Goal: Task Accomplishment & Management: Complete application form

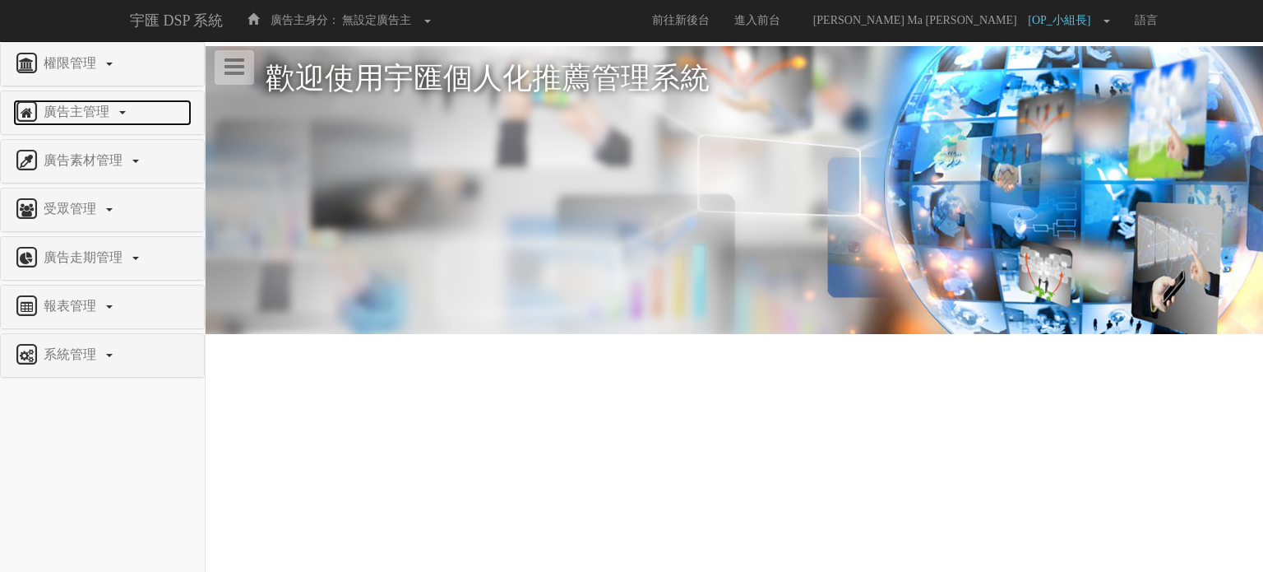
click at [95, 119] on link "廣告主管理" at bounding box center [102, 113] width 178 height 26
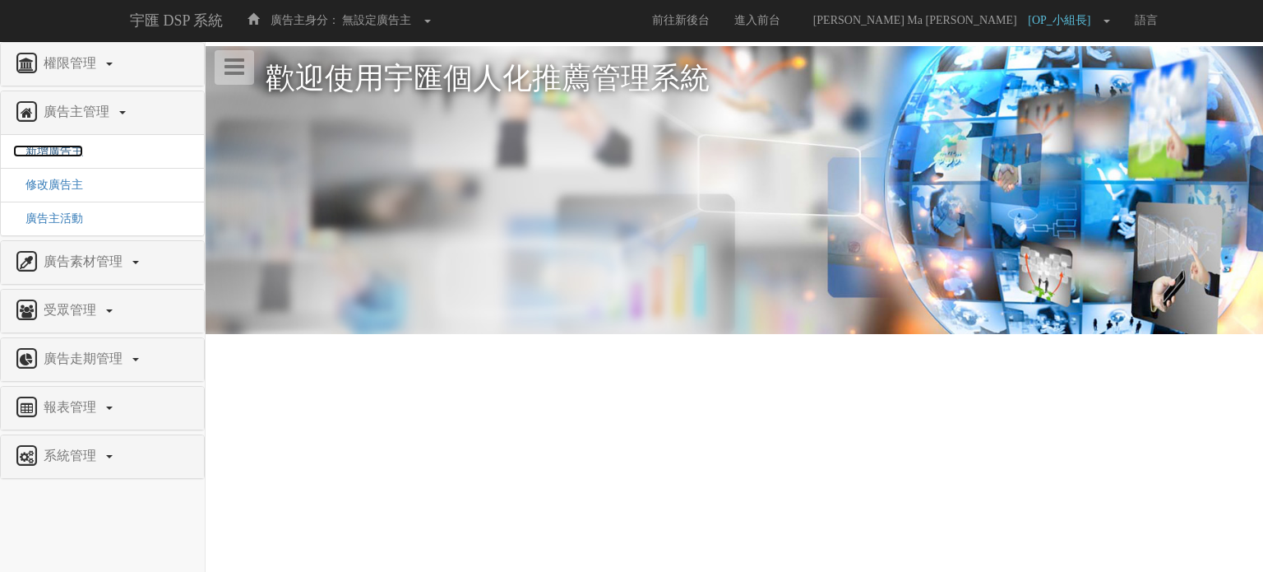
click at [69, 154] on span "新增廣告主" at bounding box center [48, 151] width 70 height 12
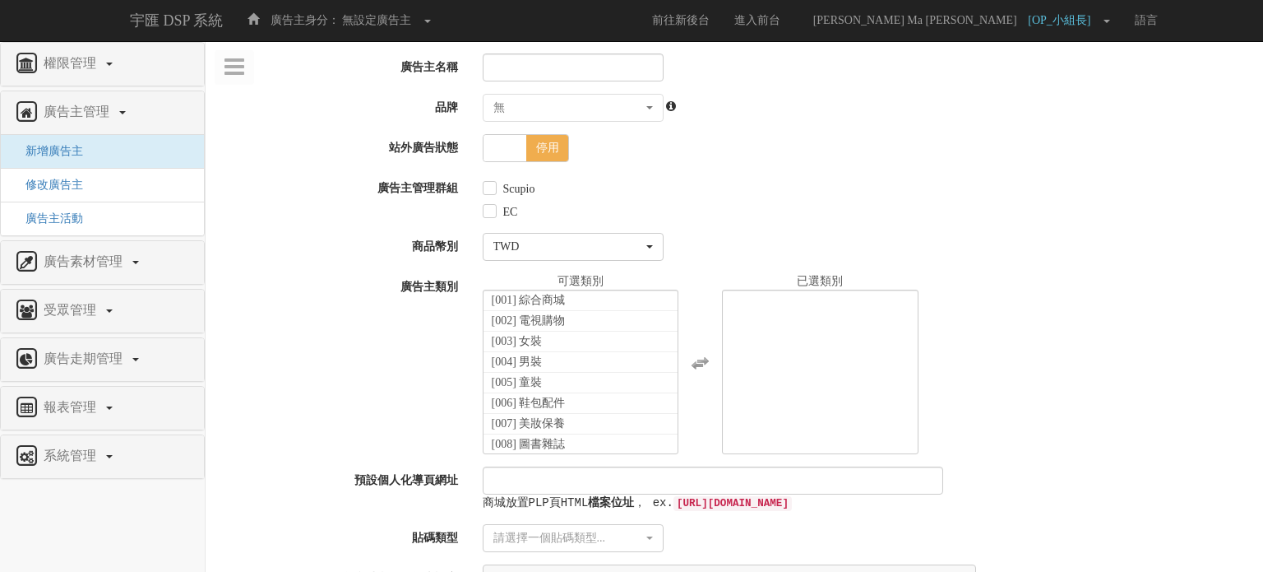
select select
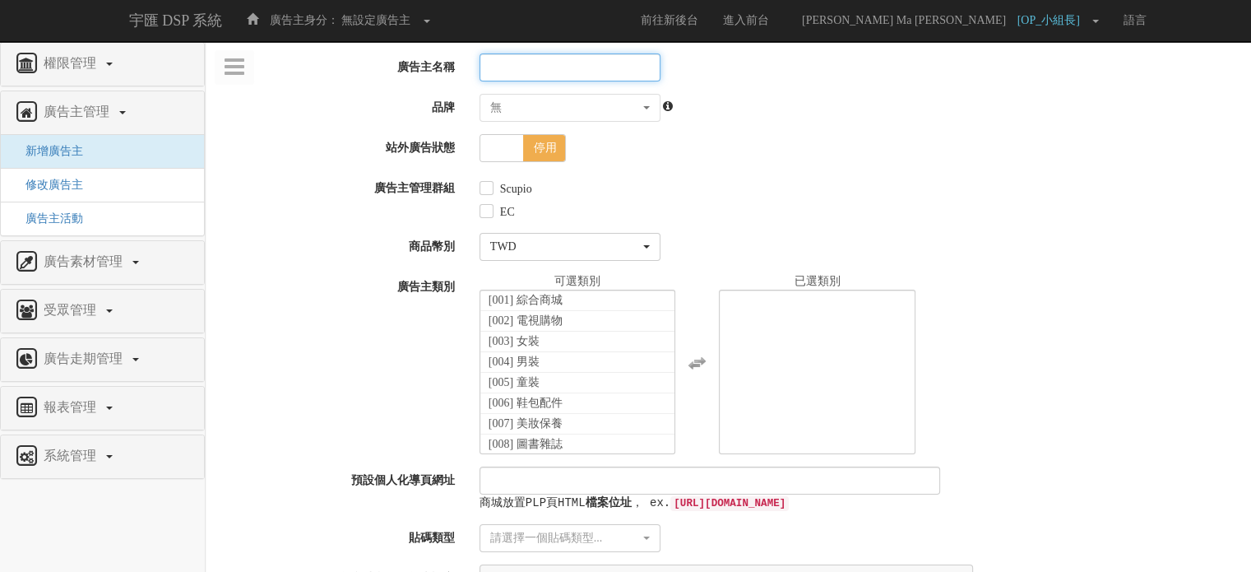
click at [551, 62] on input "廣告主名稱" at bounding box center [569, 67] width 181 height 28
type input "ㄑ"
type input "衝"
type input "ㄔ"
type input "[PERSON_NAME]將"
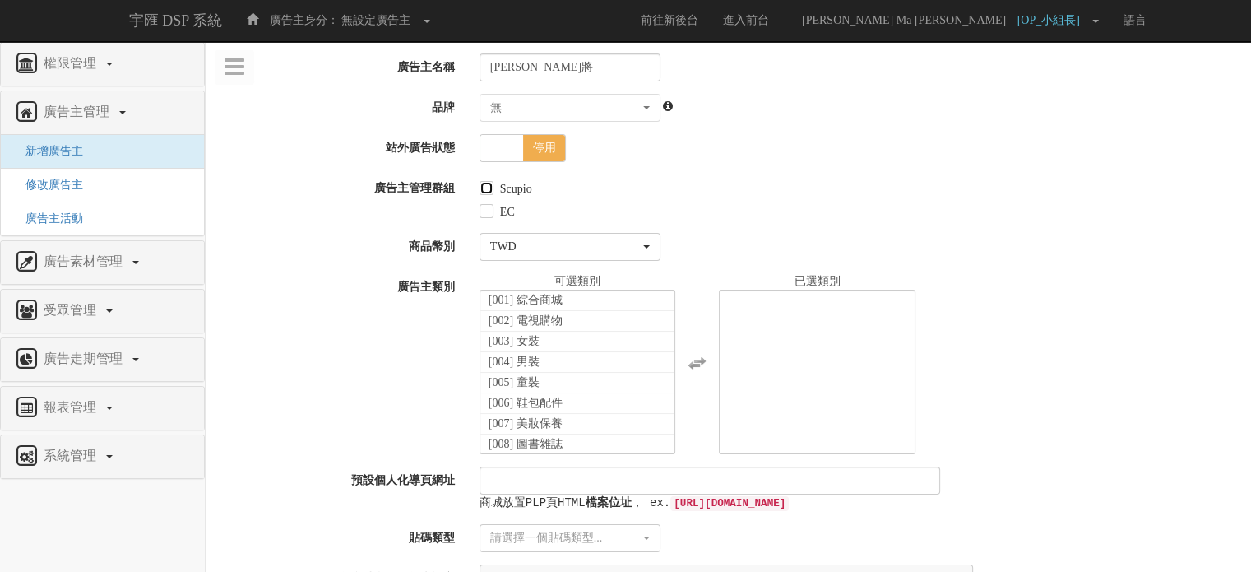
click at [484, 193] on input "Scupio" at bounding box center [484, 188] width 11 height 11
checkbox input "true"
click at [490, 220] on div "EC" at bounding box center [858, 208] width 759 height 23
click at [496, 216] on label "EC" at bounding box center [505, 212] width 19 height 16
click at [490, 216] on input "EC" at bounding box center [484, 211] width 11 height 11
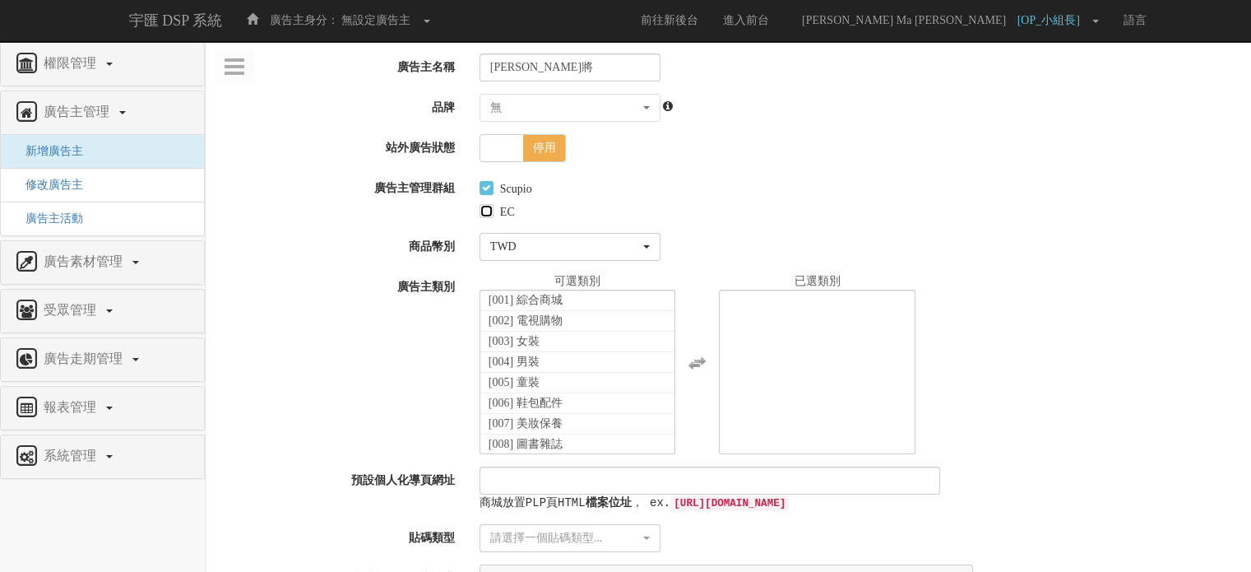
checkbox input "true"
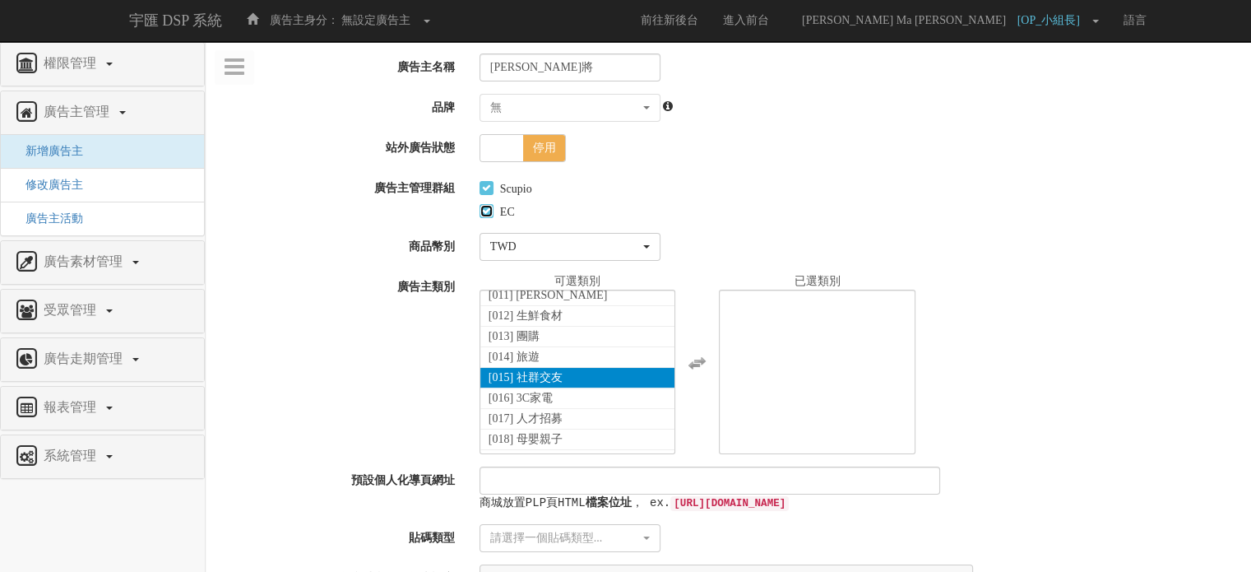
scroll to position [183, 0]
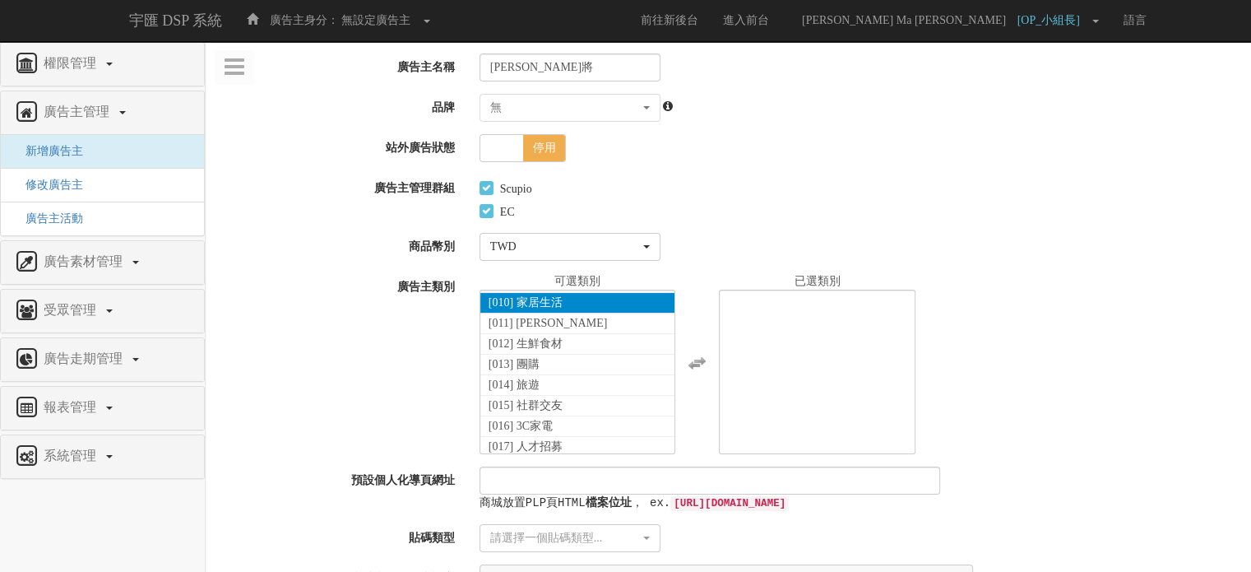
click at [570, 302] on li "[010] 家居生活" at bounding box center [577, 303] width 195 height 21
select select "10"
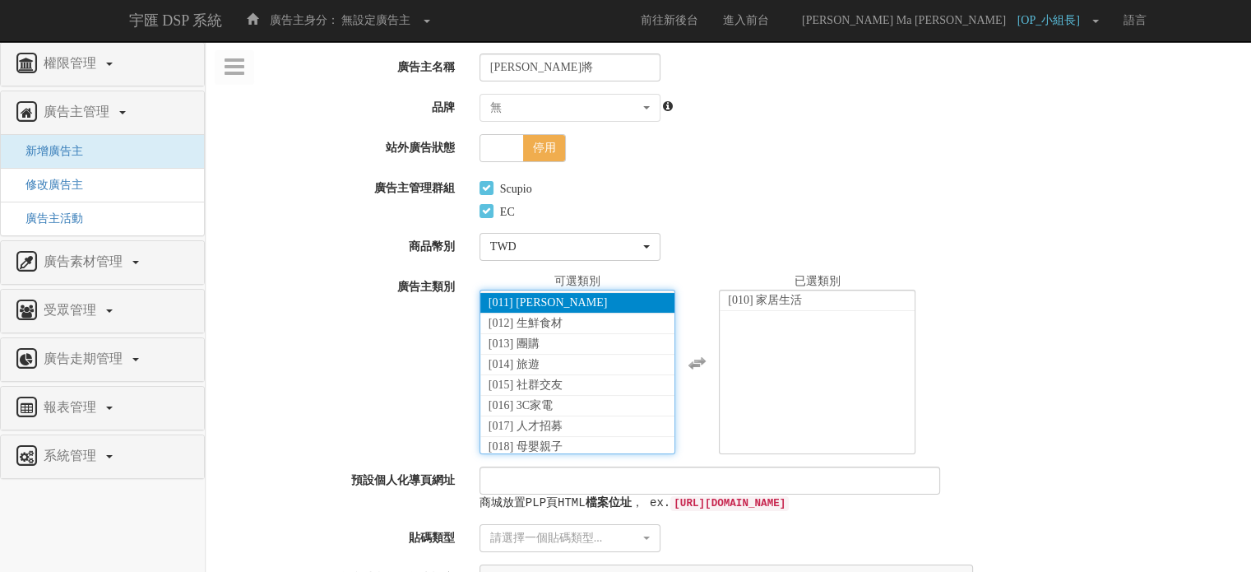
scroll to position [95, 0]
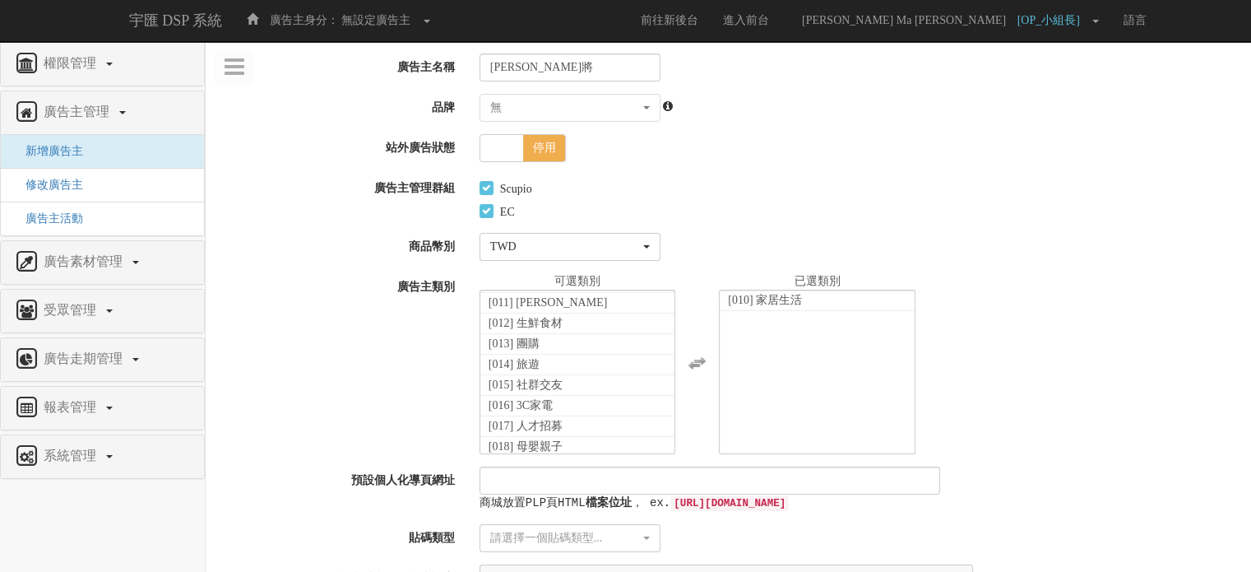
click at [406, 307] on div "廣告主類別 [001] 綜合商城 [002] 電視購物 [003] 女裝 [004] 男裝 [005] 童裝 [006] 鞋包配件 [007] 美妝保養 [0…" at bounding box center [728, 363] width 1045 height 181
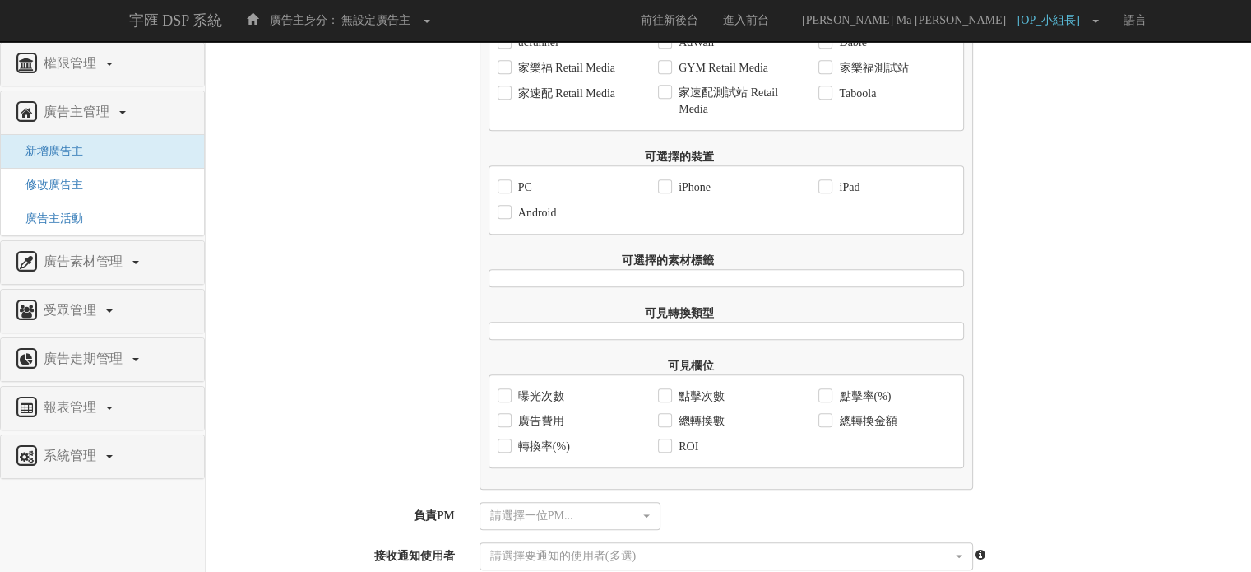
scroll to position [1157, 0]
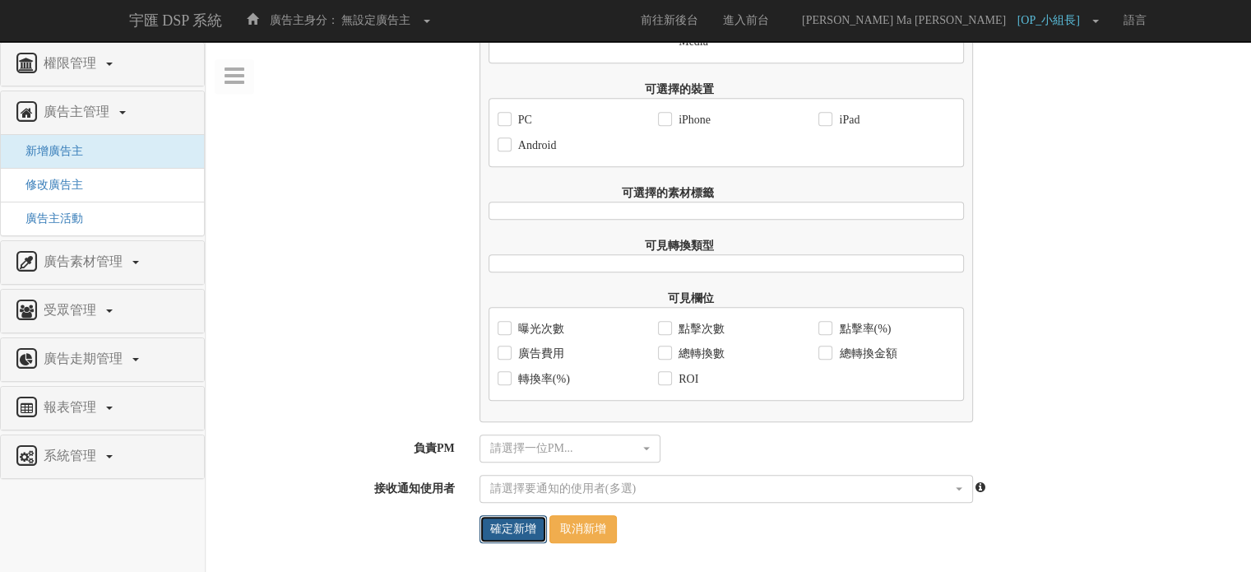
click at [500, 525] on input "確定新增" at bounding box center [512, 529] width 67 height 28
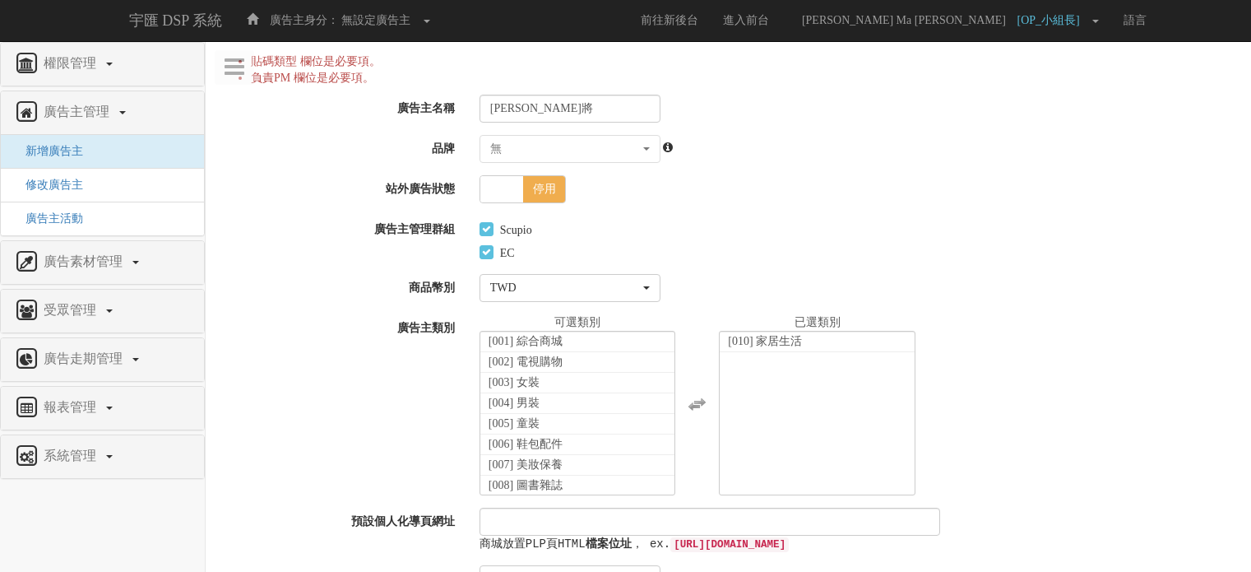
select select
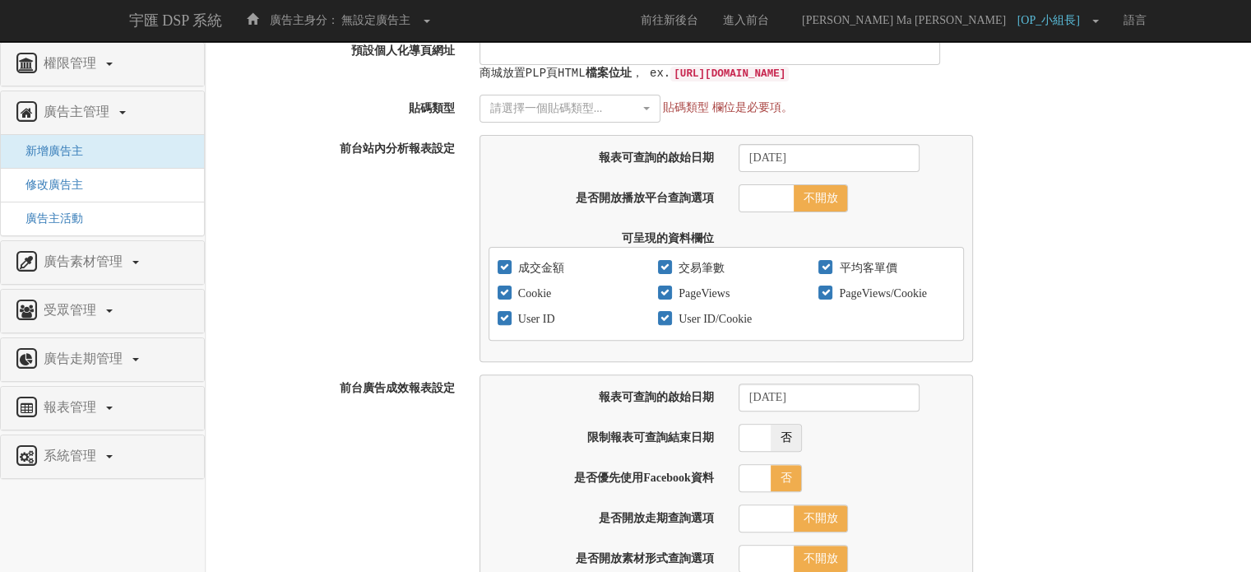
scroll to position [329, 0]
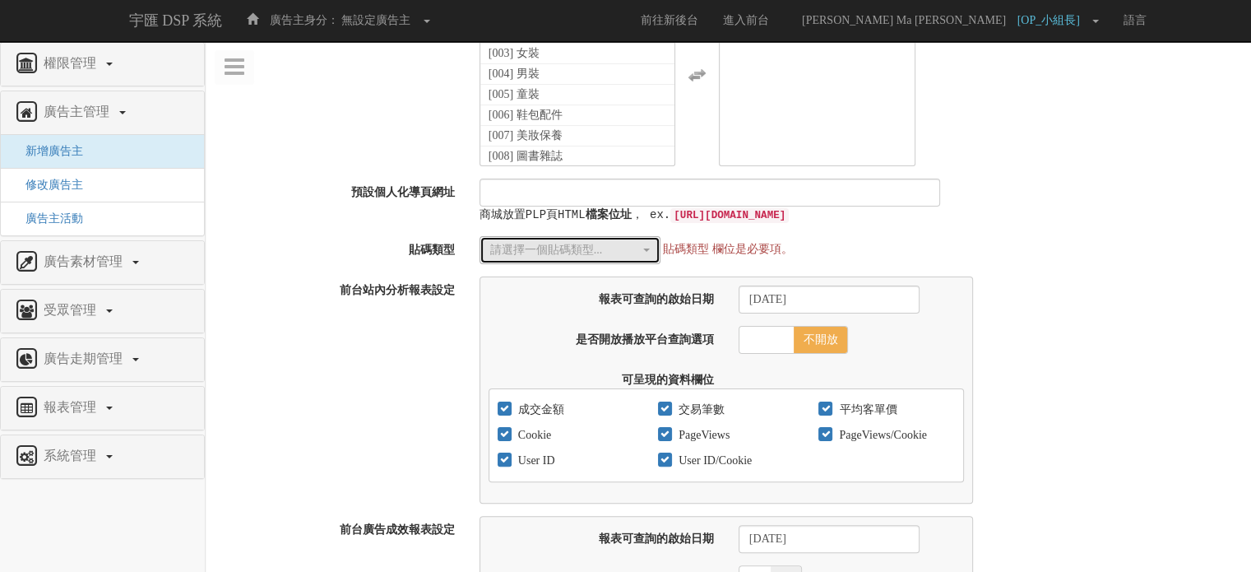
click at [566, 260] on button "請選擇一個貼碼類型..." at bounding box center [569, 250] width 181 height 28
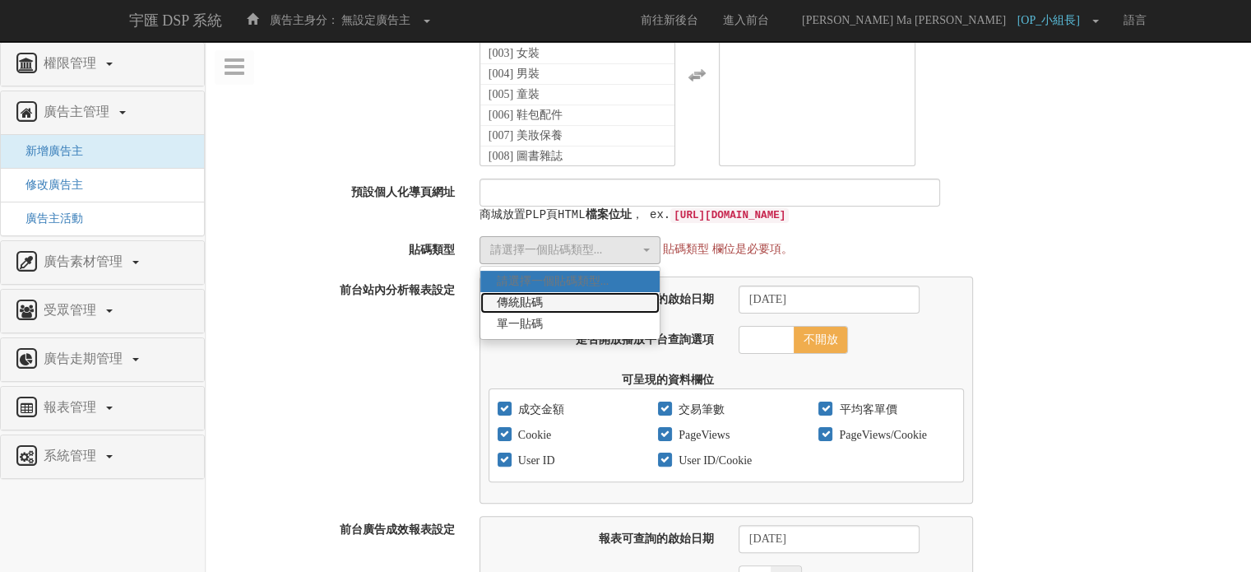
click at [555, 309] on link "傳統貼碼" at bounding box center [569, 302] width 179 height 21
select select "Traditional_Complicate"
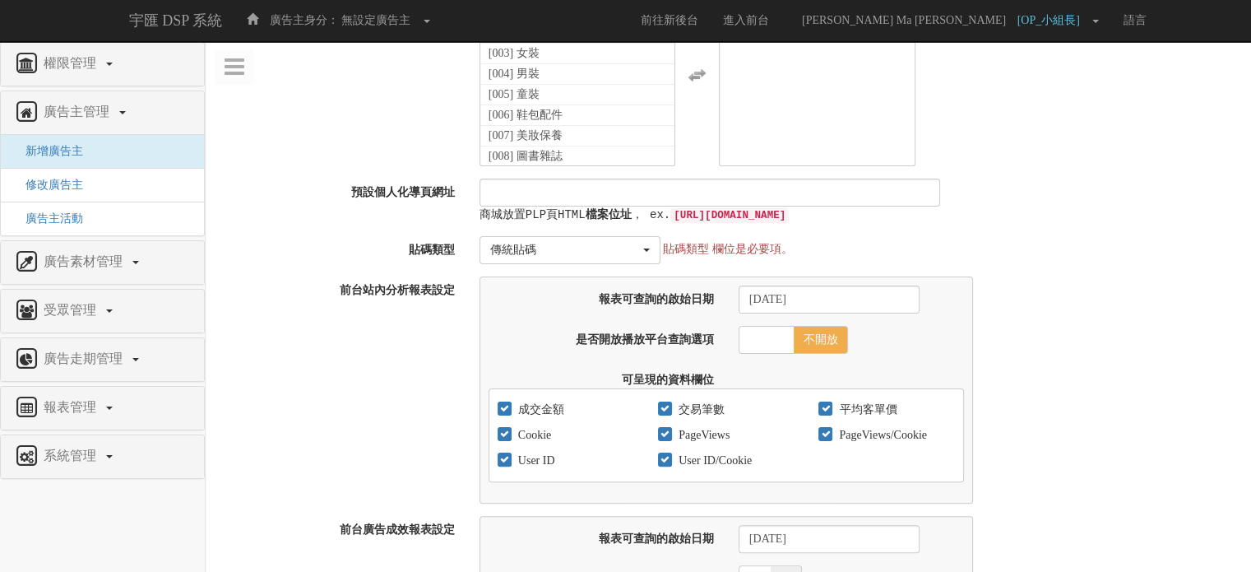
click at [352, 284] on label "前台站內分析報表設定" at bounding box center [337, 287] width 262 height 22
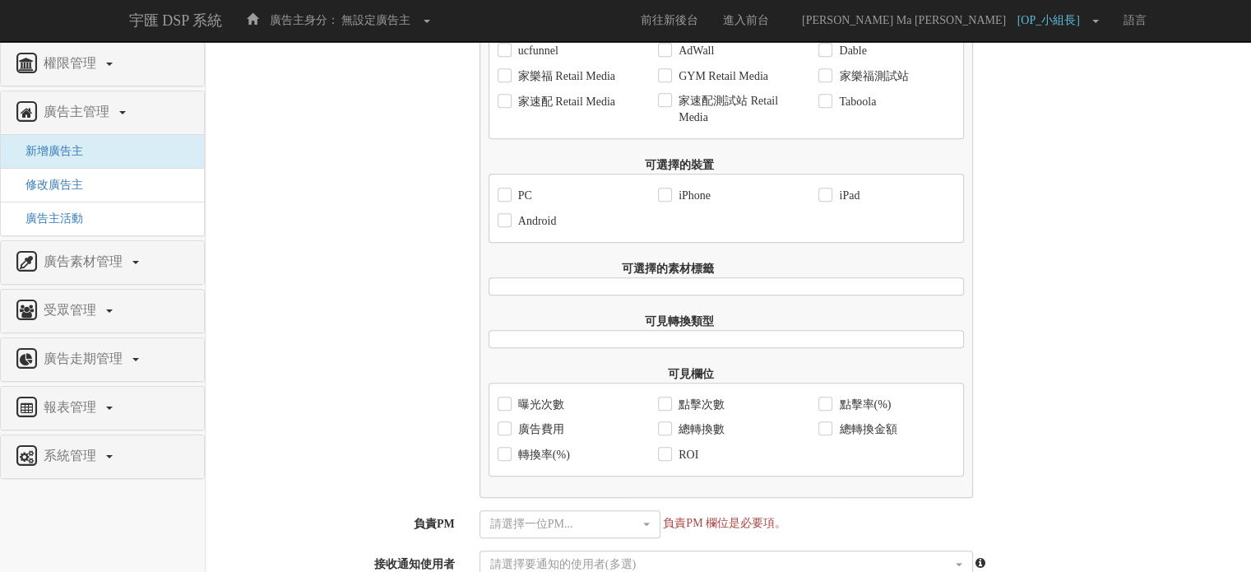
scroll to position [1197, 0]
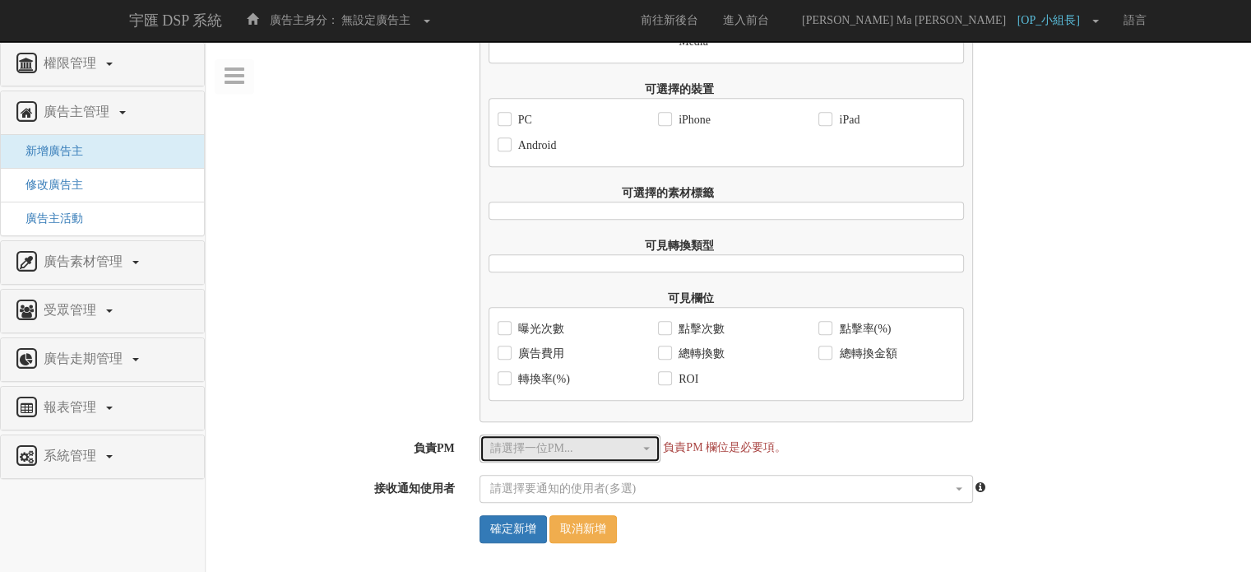
click at [579, 457] on button "請選擇一位PM..." at bounding box center [569, 448] width 181 height 28
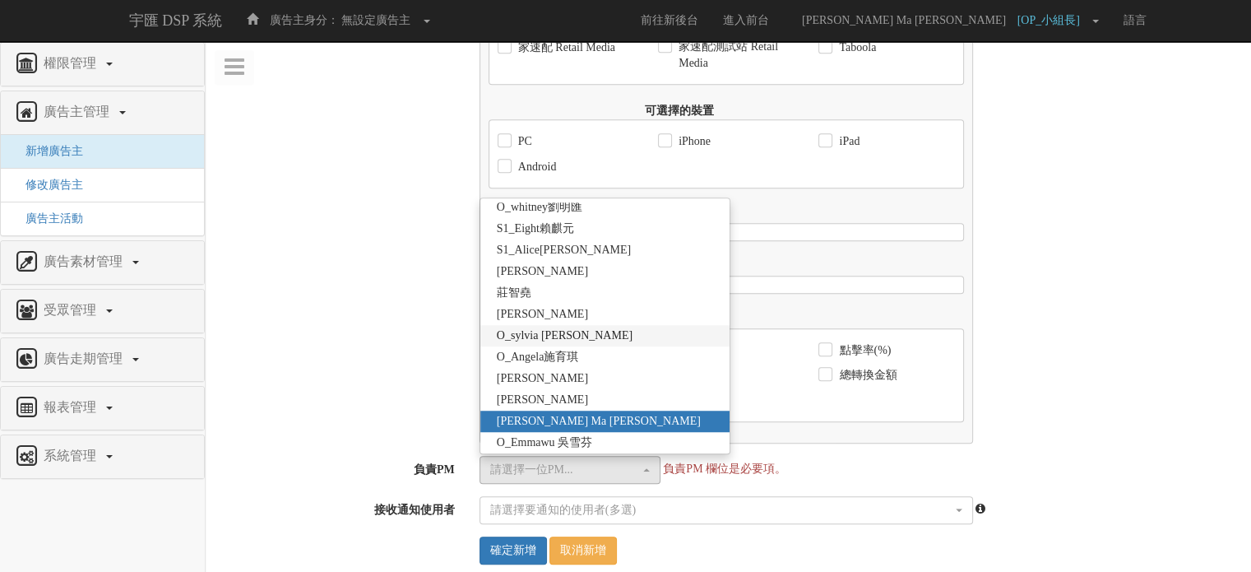
scroll to position [1362, 0]
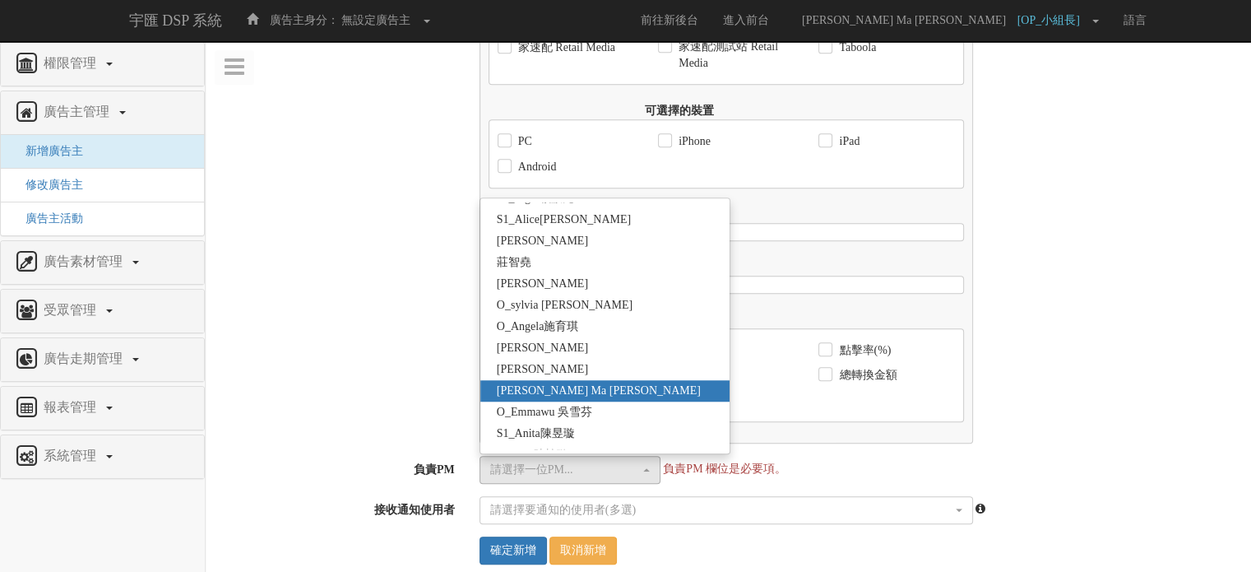
click at [559, 399] on span "[PERSON_NAME] Ma [PERSON_NAME]" at bounding box center [599, 390] width 204 height 16
select select "7b1ab421-aed4-4cd3-9c46-b94a9cd44896"
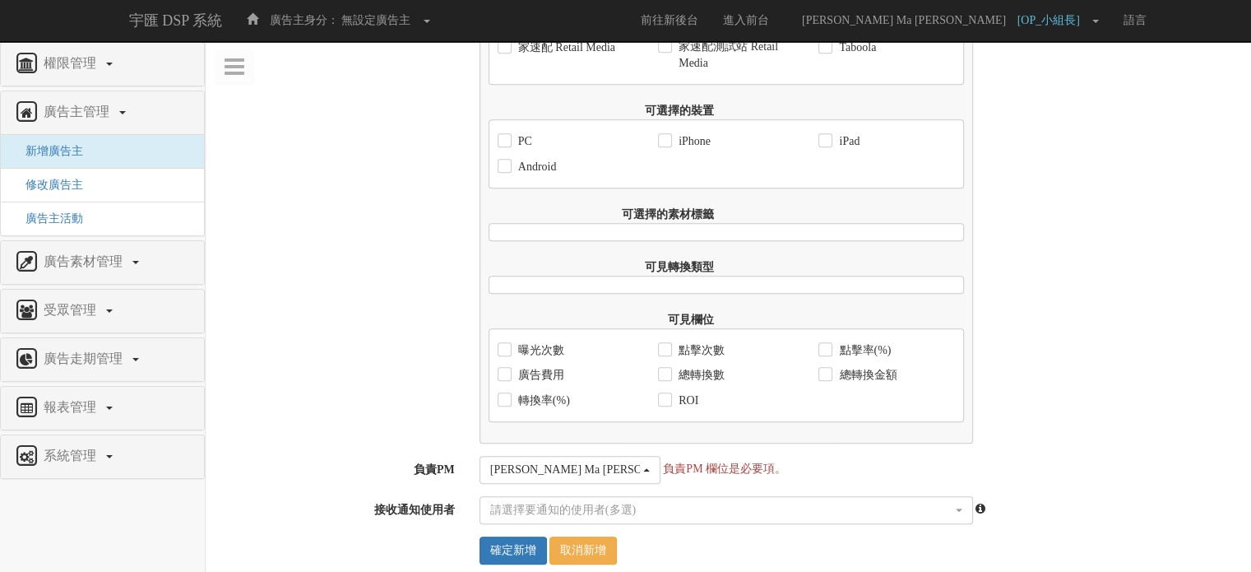
click at [274, 357] on div "前台廣告成效報表設定 報表可查詢的啟始日期 [DATE] 限制報表可查詢結束日期 是 否 報表可查詢的結束日期 是否優先使用Facebook資料 是 否 是否…" at bounding box center [728, 60] width 1045 height 766
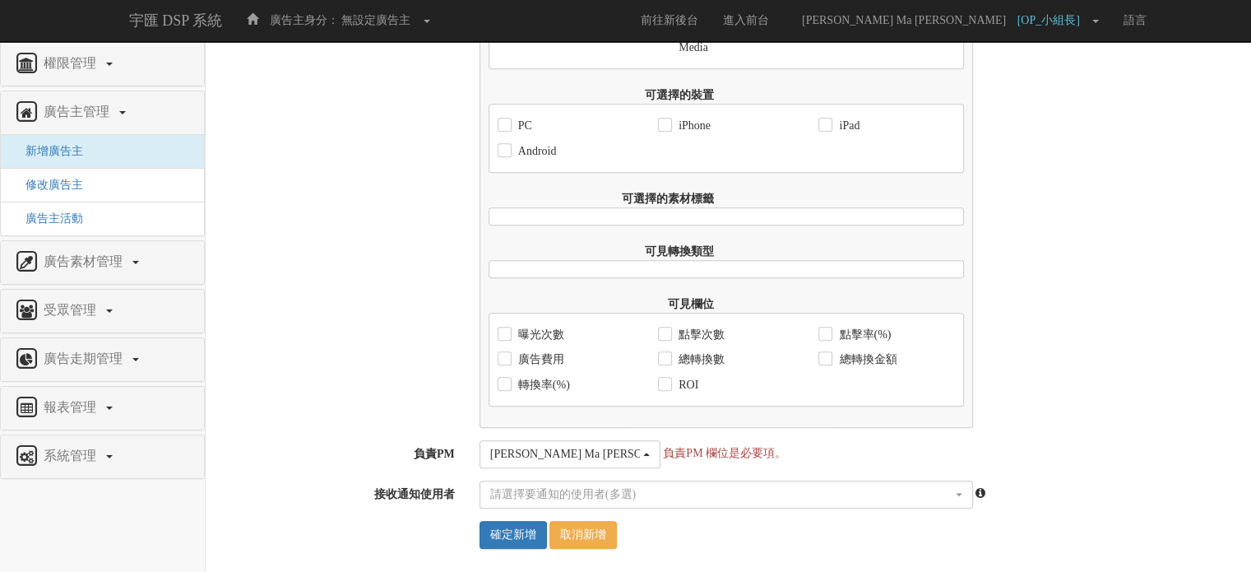
scroll to position [1197, 0]
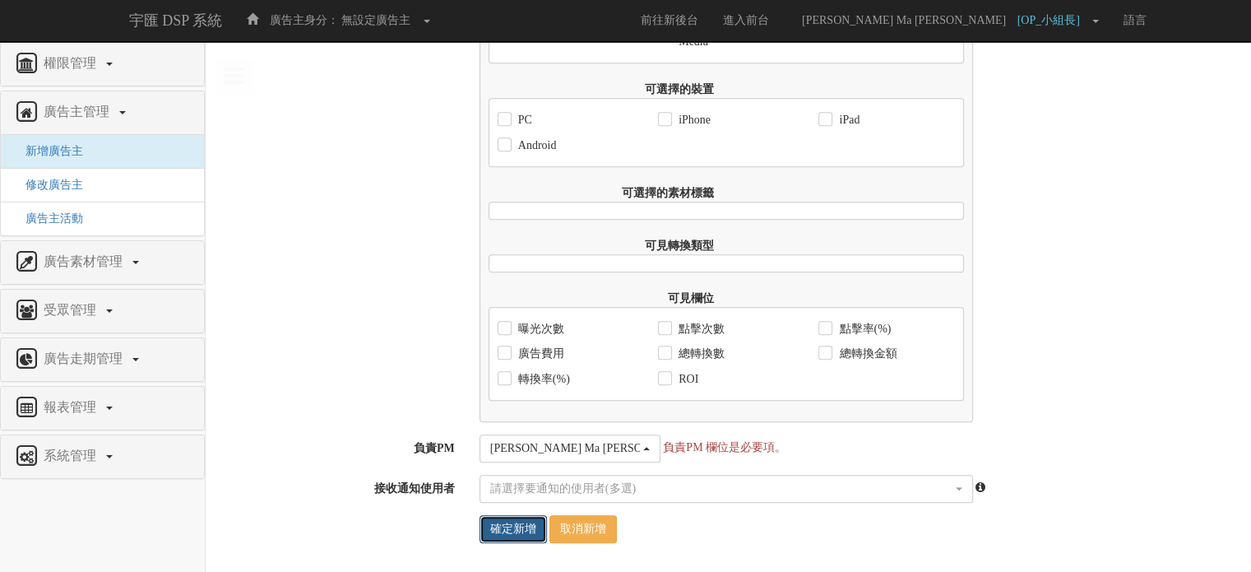
click at [507, 526] on input "確定新增" at bounding box center [512, 529] width 67 height 28
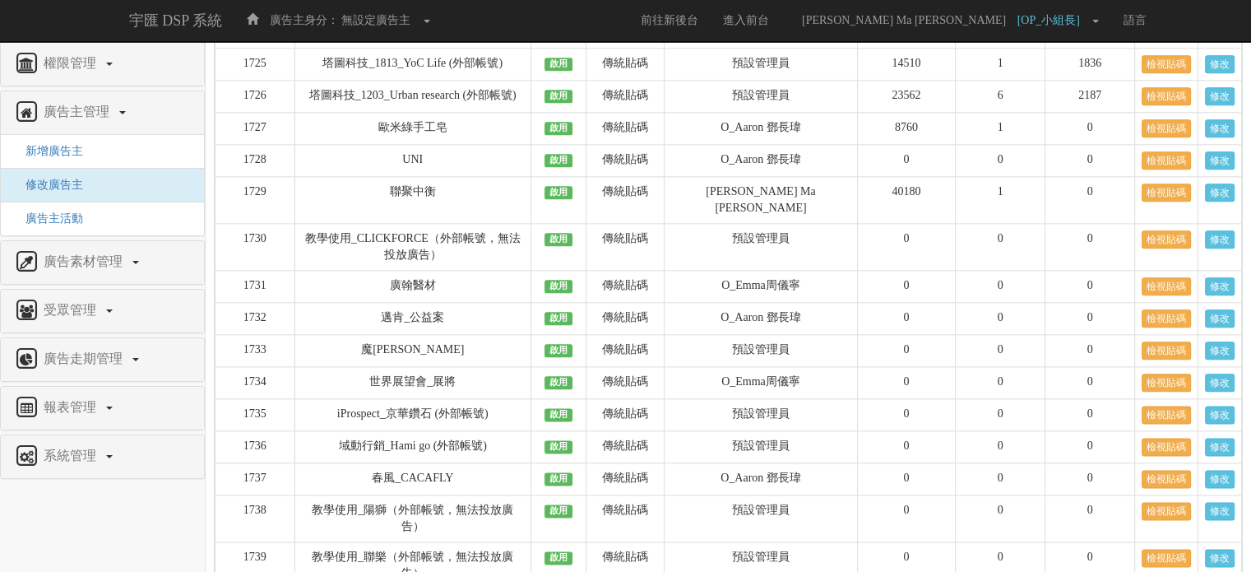
scroll to position [20785, 0]
